Goal: Contribute content: Contribute content

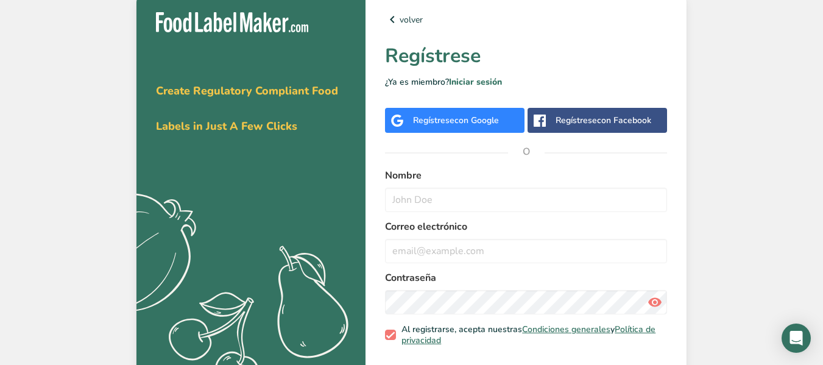
click at [494, 121] on span "con Google" at bounding box center [476, 120] width 44 height 12
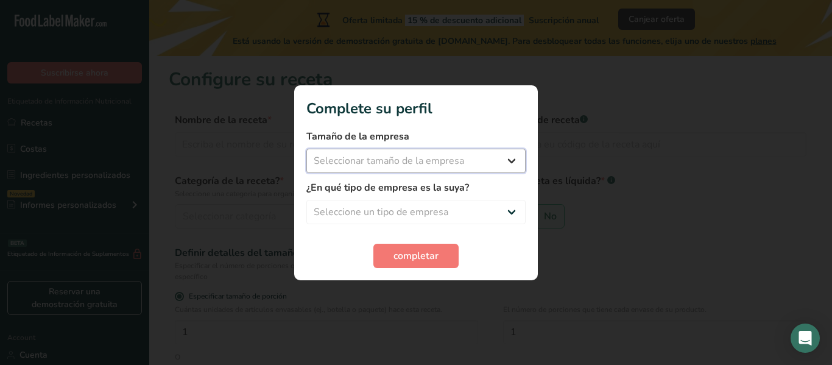
click at [487, 163] on select "Seleccionar tamaño de la empresa Menos de 10 empleados De 10 a 50 empleados De …" at bounding box center [415, 161] width 219 height 24
click at [569, 152] on div at bounding box center [416, 182] width 832 height 365
click at [479, 150] on select "Seleccionar tamaño de la empresa Menos de 10 empleados De 10 a 50 empleados De …" at bounding box center [415, 161] width 219 height 24
select select "1"
click at [306, 149] on select "Seleccionar tamaño de la empresa Menos de 10 empleados De 10 a 50 empleados De …" at bounding box center [415, 161] width 219 height 24
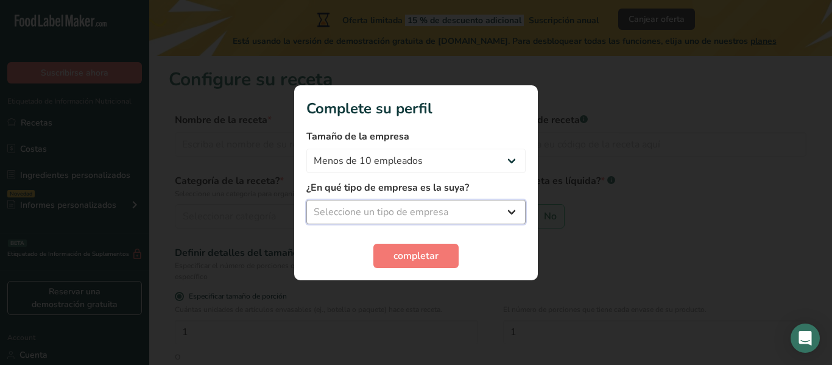
click at [459, 205] on select "Seleccione un tipo de empresa Fabricante de alimentos envasados Restaurante y c…" at bounding box center [415, 212] width 219 height 24
select select "1"
click at [306, 200] on select "Seleccione un tipo de empresa Fabricante de alimentos envasados Restaurante y c…" at bounding box center [415, 212] width 219 height 24
click at [430, 259] on span "completar" at bounding box center [415, 255] width 45 height 15
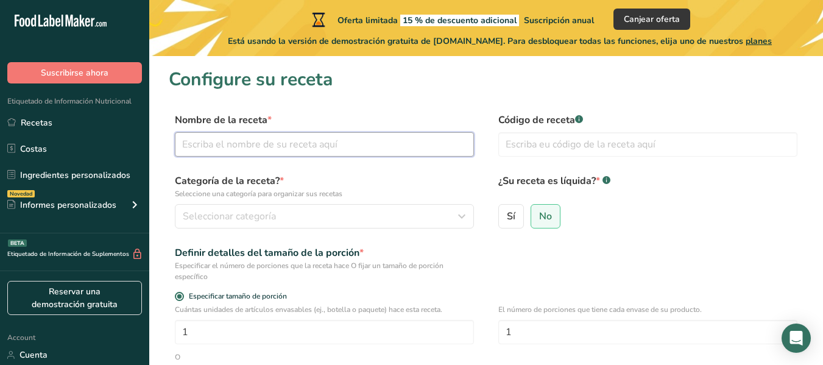
click at [397, 153] on input "text" at bounding box center [324, 144] width 299 height 24
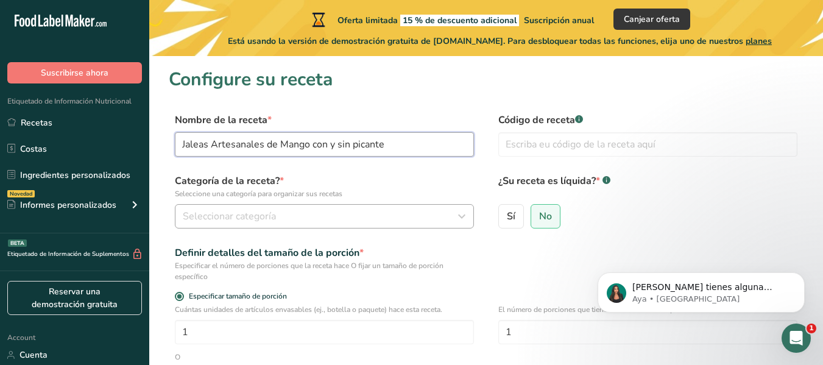
type input "Jaleas Artesanales de Mango con y sin picante"
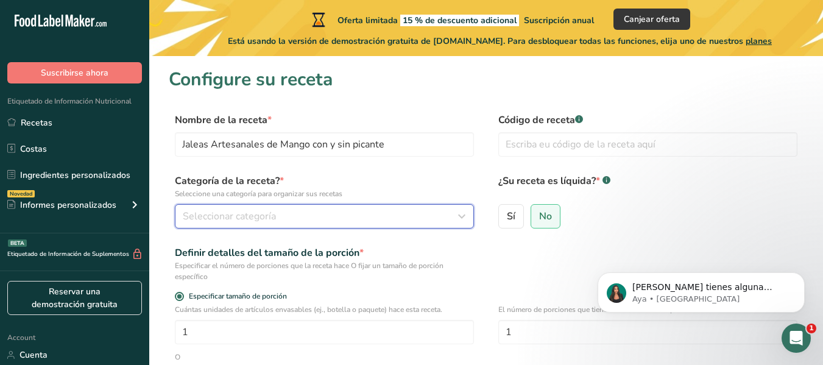
click at [290, 207] on button "Seleccionar categoría" at bounding box center [324, 216] width 299 height 24
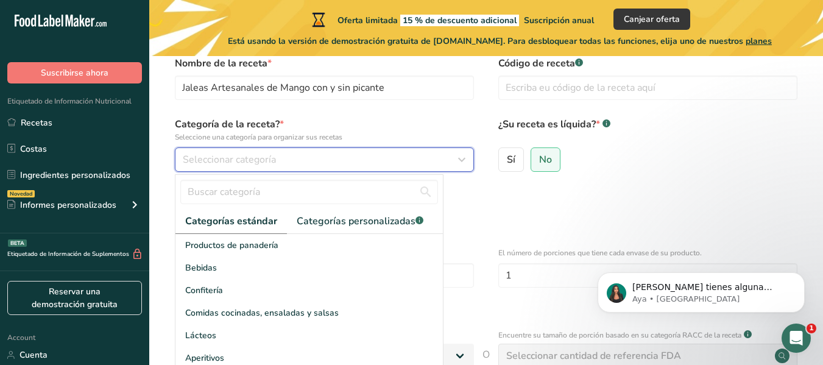
scroll to position [81, 0]
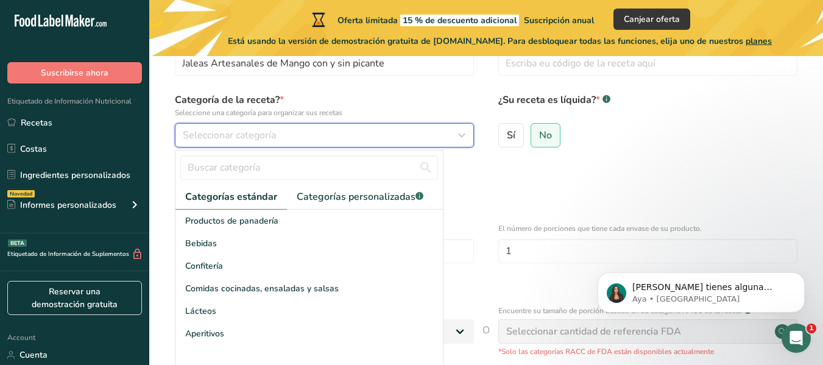
click at [408, 144] on button "Seleccionar categoría" at bounding box center [324, 135] width 299 height 24
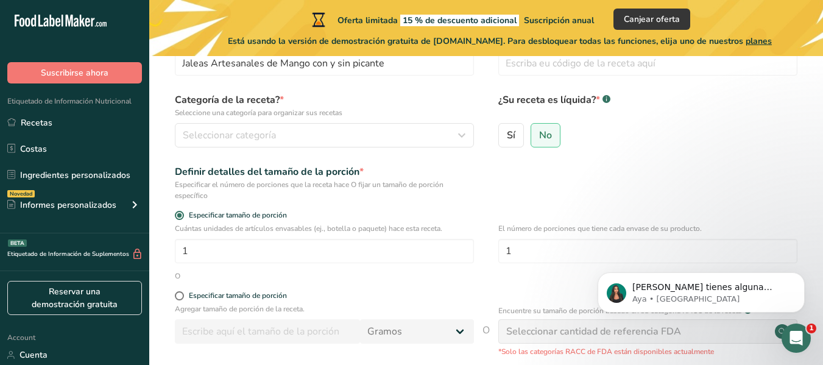
click at [420, 121] on div "Categoría de la receta? * Seleccione una categoría para organizar sus recetas S…" at bounding box center [324, 120] width 299 height 55
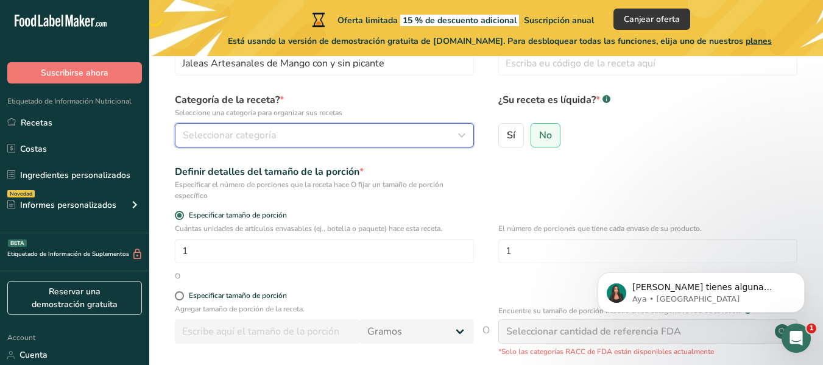
click at [423, 131] on div "Seleccionar categoría" at bounding box center [321, 135] width 276 height 15
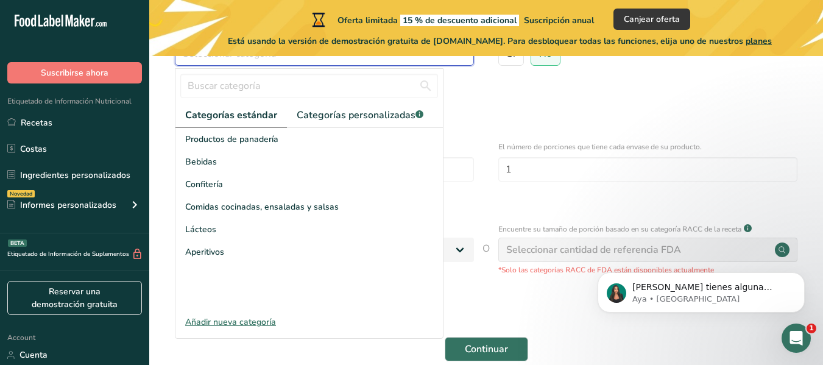
scroll to position [187, 0]
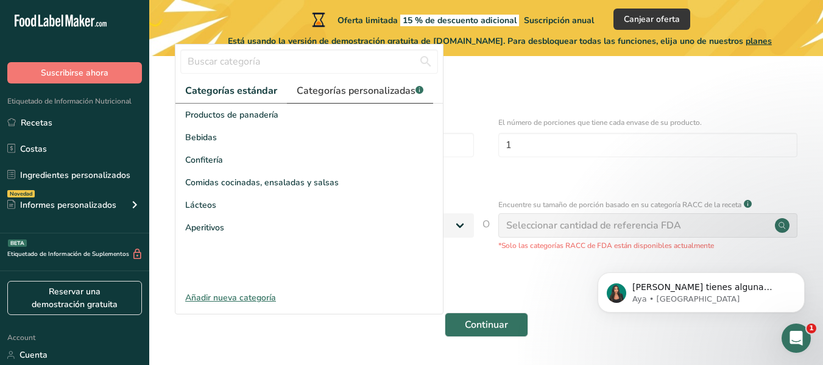
click at [341, 94] on span "Categorías personalizadas .a-a{fill:#347362;}.b-a{fill:#fff;}" at bounding box center [360, 90] width 127 height 15
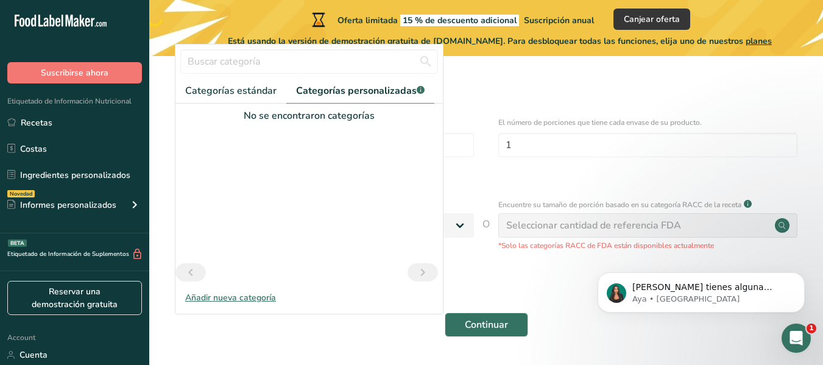
click at [308, 125] on div at bounding box center [308, 193] width 267 height 140
click at [314, 120] on div "No se encontraron categorías" at bounding box center [308, 115] width 267 height 15
click at [270, 299] on div "Añadir nueva categoría" at bounding box center [308, 297] width 267 height 13
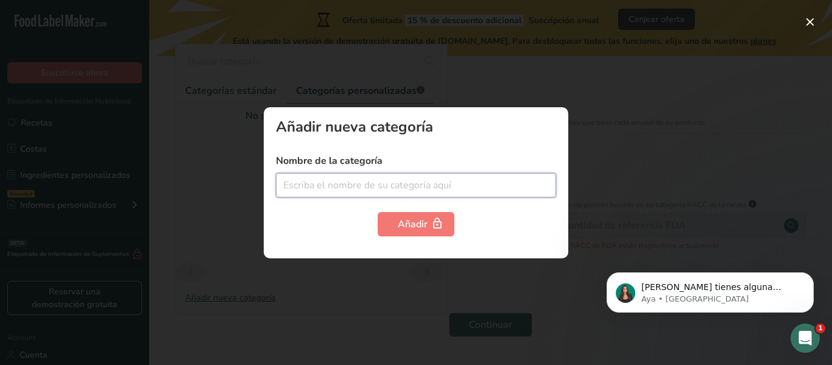
click at [338, 178] on input "text" at bounding box center [416, 185] width 280 height 24
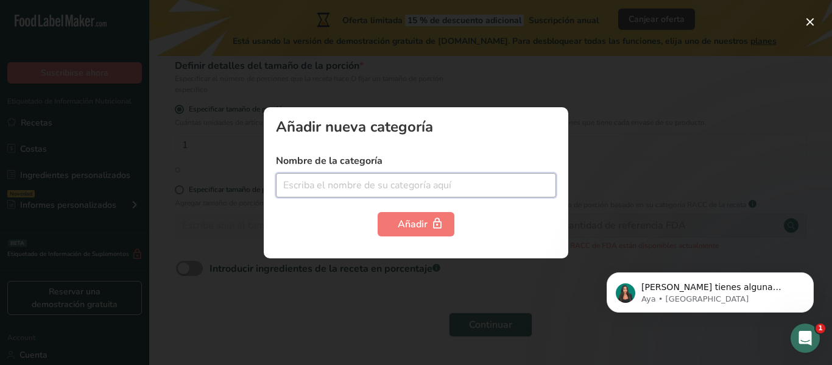
type input "j"
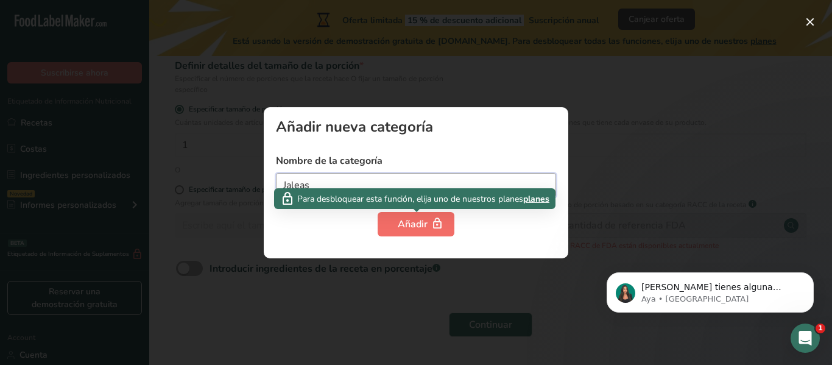
type input "Jaleas"
click at [415, 227] on div "Añadir" at bounding box center [416, 224] width 37 height 15
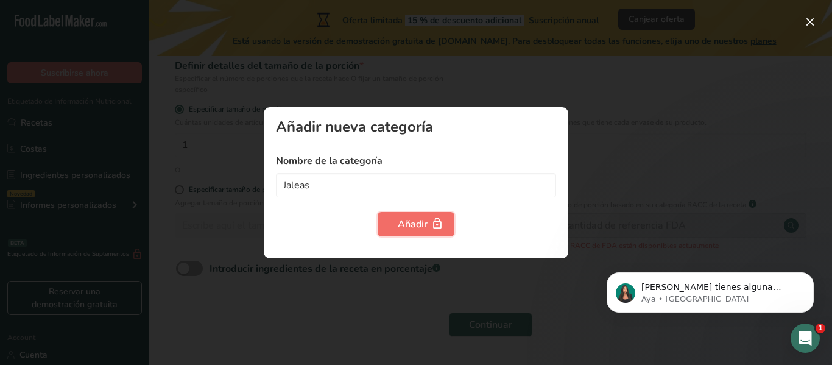
click at [446, 229] on button "Añadir" at bounding box center [416, 224] width 77 height 24
click at [462, 86] on div at bounding box center [416, 182] width 832 height 365
